Goal: Transaction & Acquisition: Purchase product/service

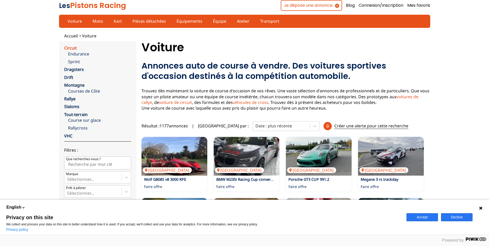
click at [72, 48] on link "Circuit" at bounding box center [70, 48] width 13 height 6
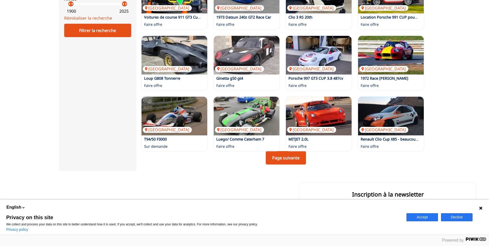
scroll to position [310, 0]
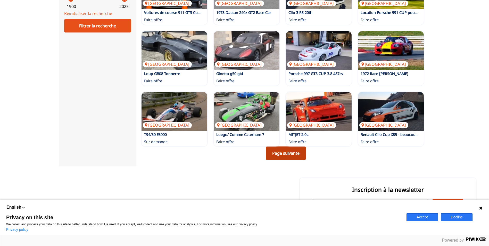
click at [291, 153] on link "Page suivante" at bounding box center [286, 153] width 40 height 13
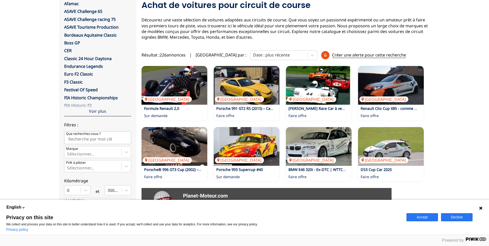
scroll to position [35, 0]
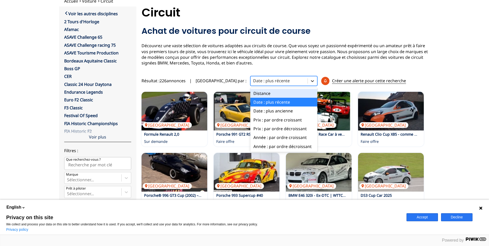
click at [311, 82] on icon at bounding box center [312, 81] width 3 height 2
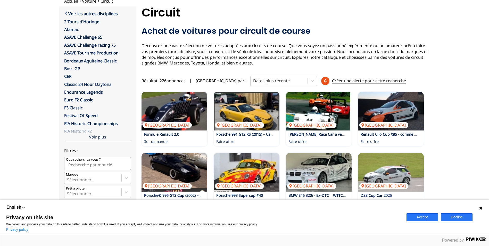
drag, startPoint x: 447, startPoint y: 68, endPoint x: 472, endPoint y: 67, distance: 25.3
click at [447, 68] on div "Accueil Voiture Circuit close Voir les autres disciplines 2 Tours d'Horloge Afa…" at bounding box center [244, 219] width 489 height 443
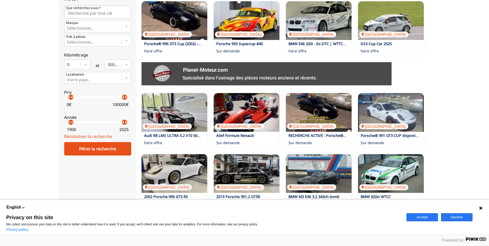
scroll to position [190, 0]
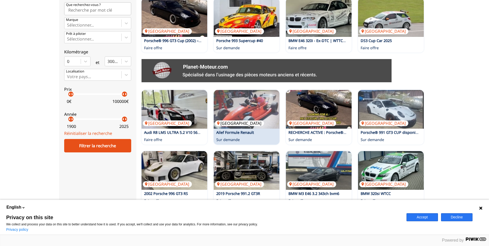
click at [243, 113] on img at bounding box center [247, 109] width 66 height 39
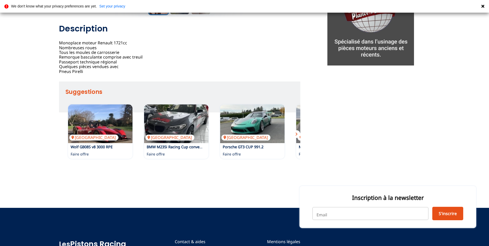
scroll to position [181, 0]
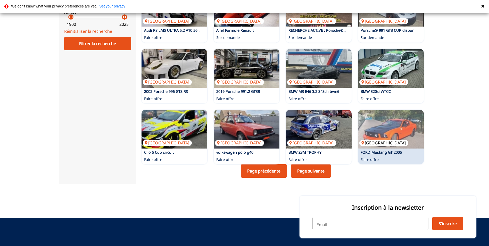
scroll to position [293, 0]
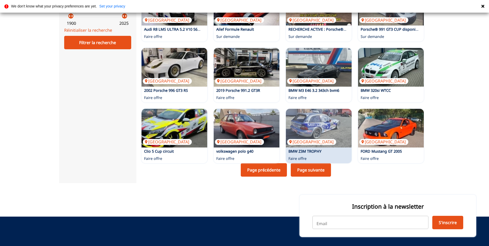
click at [322, 172] on link "Page suivante" at bounding box center [311, 169] width 40 height 13
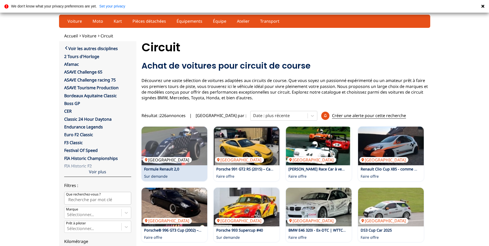
click at [184, 142] on img at bounding box center [175, 146] width 66 height 39
